Goal: Check status

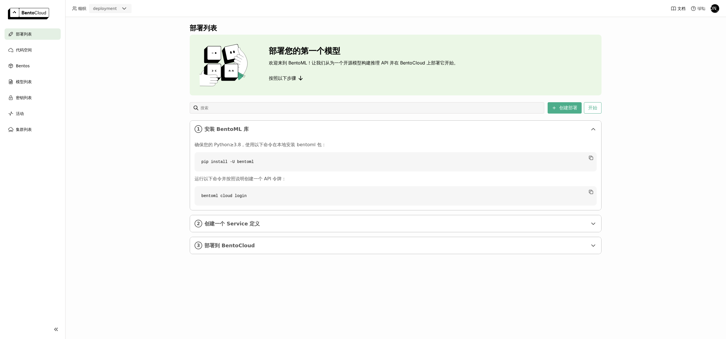
click at [122, 6] on icon at bounding box center [124, 8] width 7 height 7
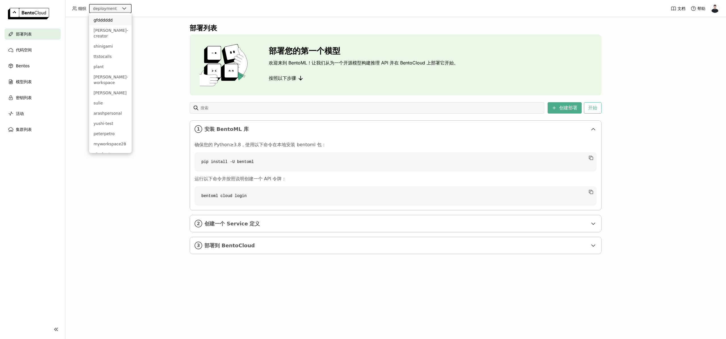
type input "a"
type input "ss-org"
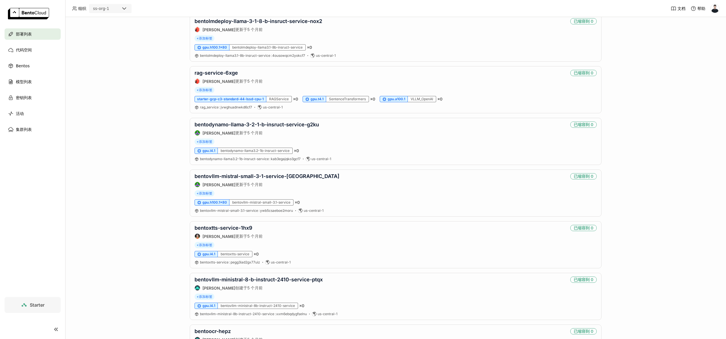
scroll to position [870, 0]
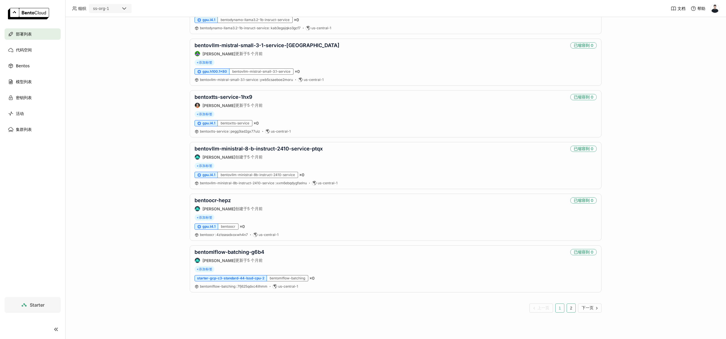
click at [568, 309] on button "2" at bounding box center [570, 307] width 9 height 9
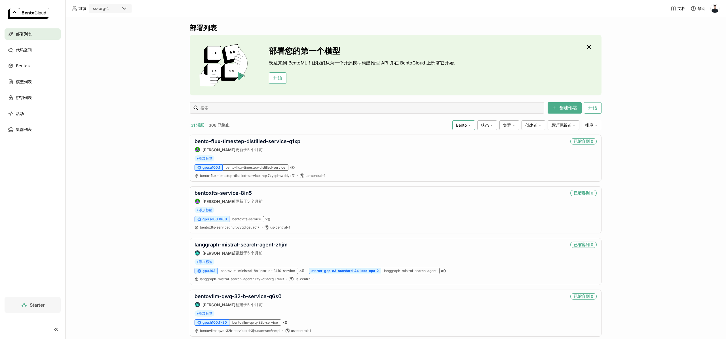
click at [458, 123] on span "Bento" at bounding box center [461, 124] width 11 height 5
click at [437, 182] on li "svc" at bounding box center [441, 178] width 68 height 14
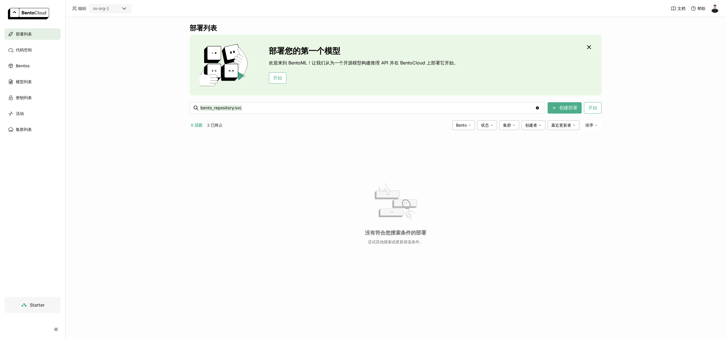
click at [201, 126] on button "0 活跃" at bounding box center [197, 124] width 14 height 7
click at [246, 109] on input "bento_repository:svc" at bounding box center [367, 107] width 335 height 9
type input "bento_repository:svc status:running"
click at [211, 124] on button "3 已终止" at bounding box center [215, 124] width 18 height 7
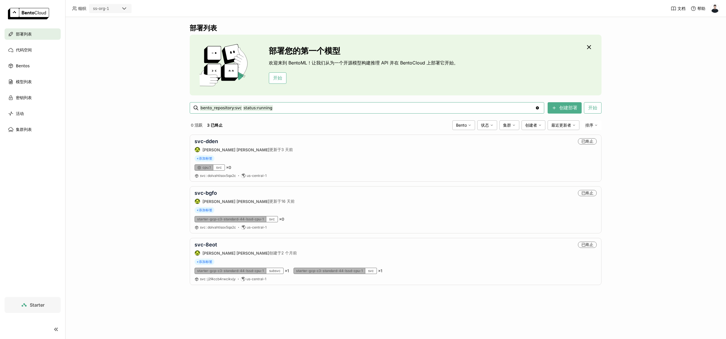
click at [200, 125] on button "0 活跃" at bounding box center [197, 124] width 14 height 7
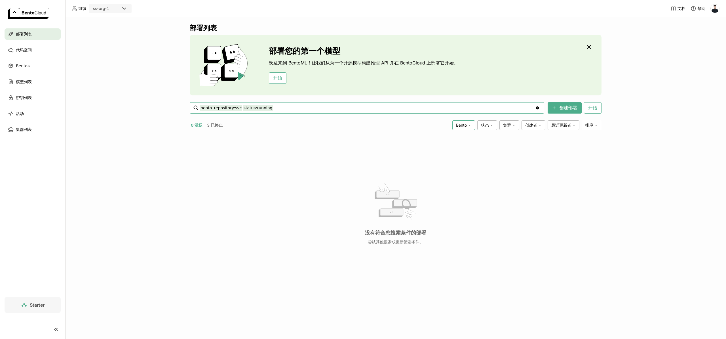
click at [460, 126] on span "Bento" at bounding box center [461, 124] width 11 height 5
click at [426, 151] on li "svc" at bounding box center [441, 147] width 68 height 14
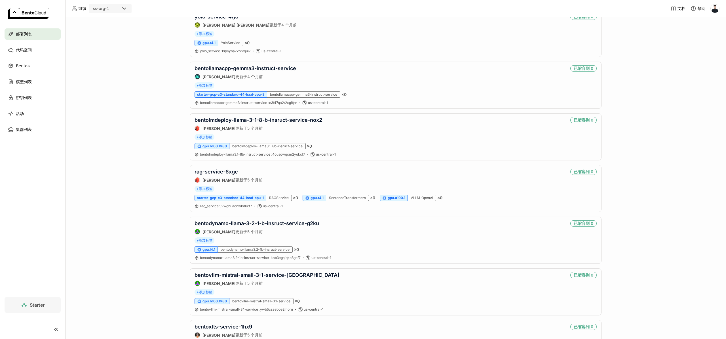
scroll to position [870, 0]
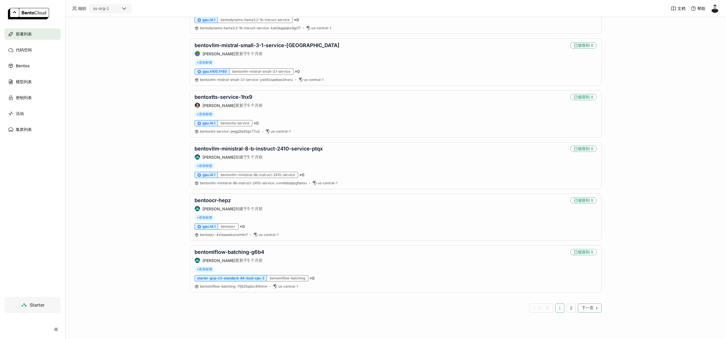
click at [578, 308] on button "下一页" at bounding box center [590, 307] width 24 height 9
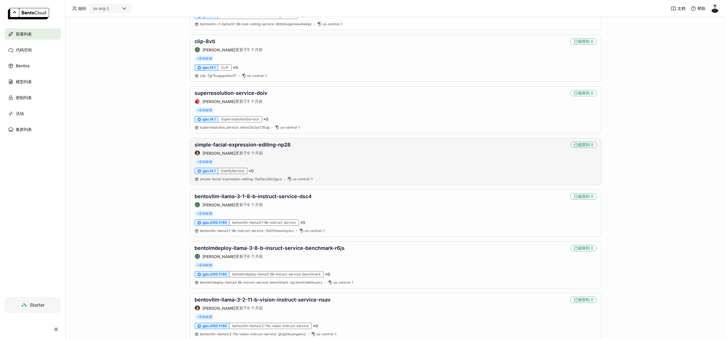
scroll to position [405, 0]
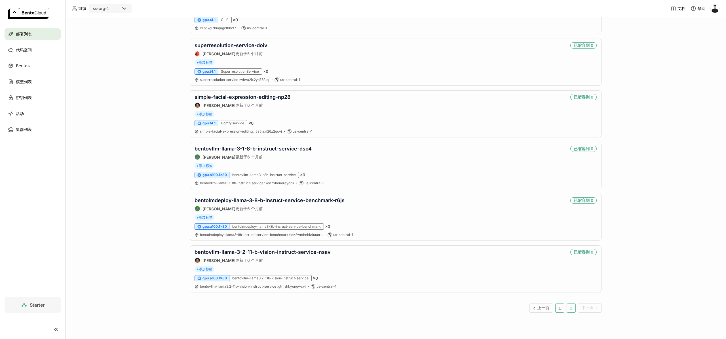
click at [560, 308] on button "1" at bounding box center [559, 307] width 9 height 9
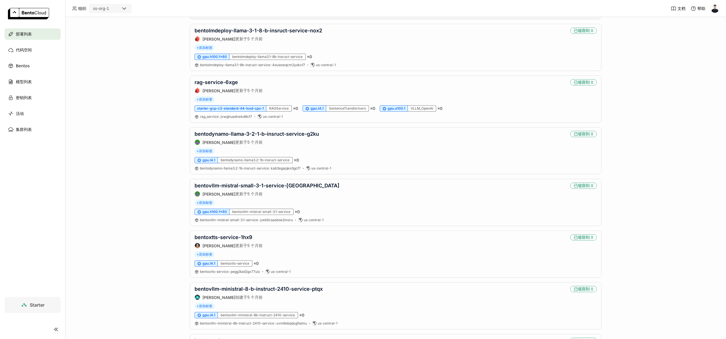
scroll to position [870, 0]
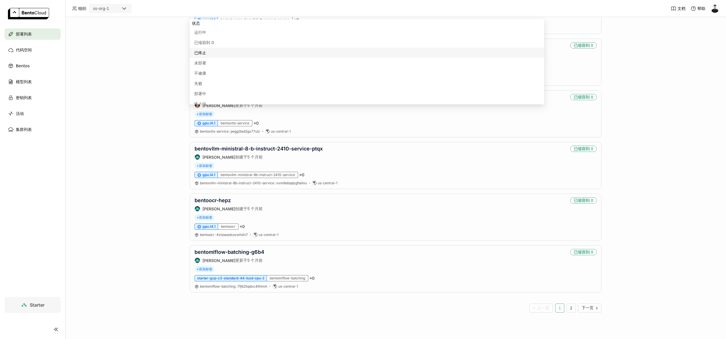
click at [153, 67] on div "部署列表 部署您的第一个模型 欢迎来到 BentoML！让我们从为一个开源模型构建推理 API 并在 BentoCloud 上部署它开始。 开始 创建部署 开…" at bounding box center [395, 178] width 661 height 322
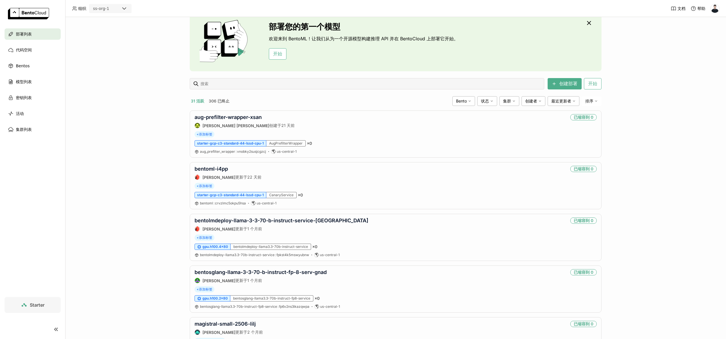
scroll to position [0, 0]
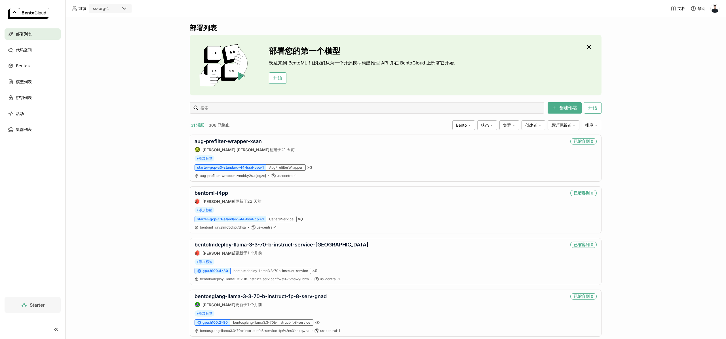
click at [219, 124] on button "306 已终止" at bounding box center [219, 124] width 23 height 7
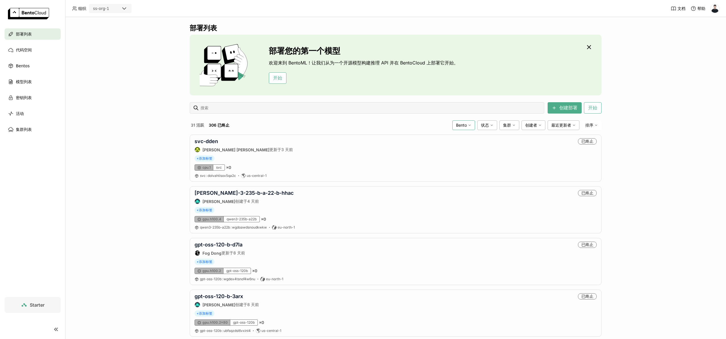
drag, startPoint x: 457, startPoint y: 121, endPoint x: 458, endPoint y: 128, distance: 7.2
click at [457, 121] on div "Bento" at bounding box center [463, 125] width 23 height 10
click at [450, 159] on li "fin-perf-ens-dec-24" at bounding box center [441, 165] width 68 height 14
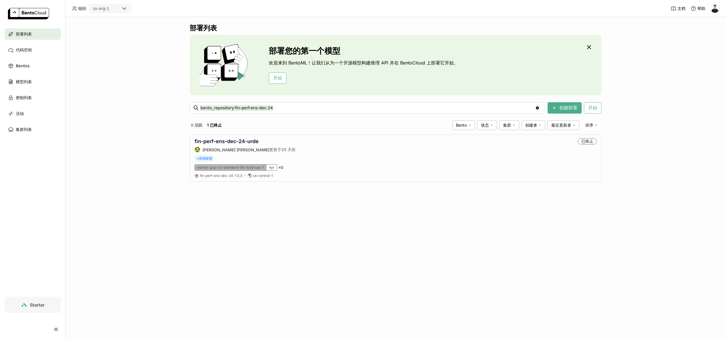
click at [538, 108] on icon "Clear value" at bounding box center [537, 107] width 3 height 3
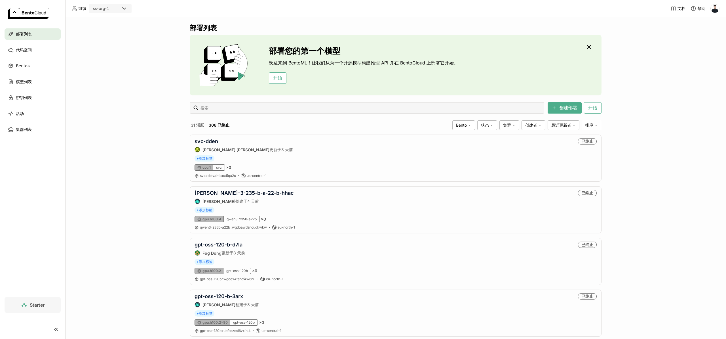
click at [192, 125] on button "31 活跃" at bounding box center [198, 124] width 16 height 7
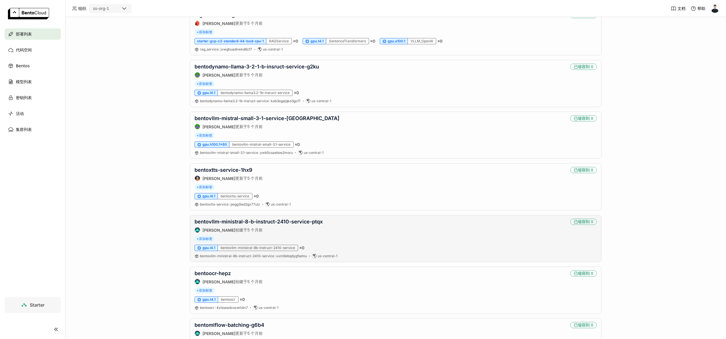
scroll to position [870, 0]
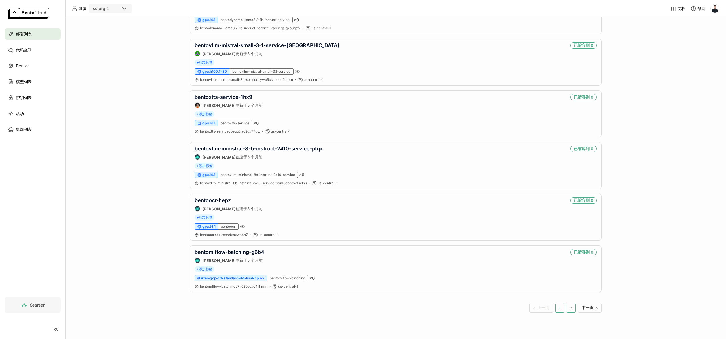
click at [571, 308] on button "2" at bounding box center [570, 307] width 9 height 9
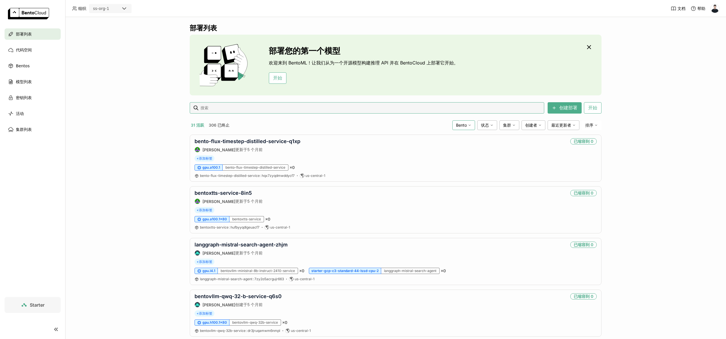
click at [468, 123] on icon at bounding box center [469, 124] width 3 height 3
click at [487, 127] on span "状态" at bounding box center [485, 124] width 8 height 5
click at [454, 168] on div "已终止" at bounding box center [462, 166] width 61 height 7
